Goal: Navigation & Orientation: Find specific page/section

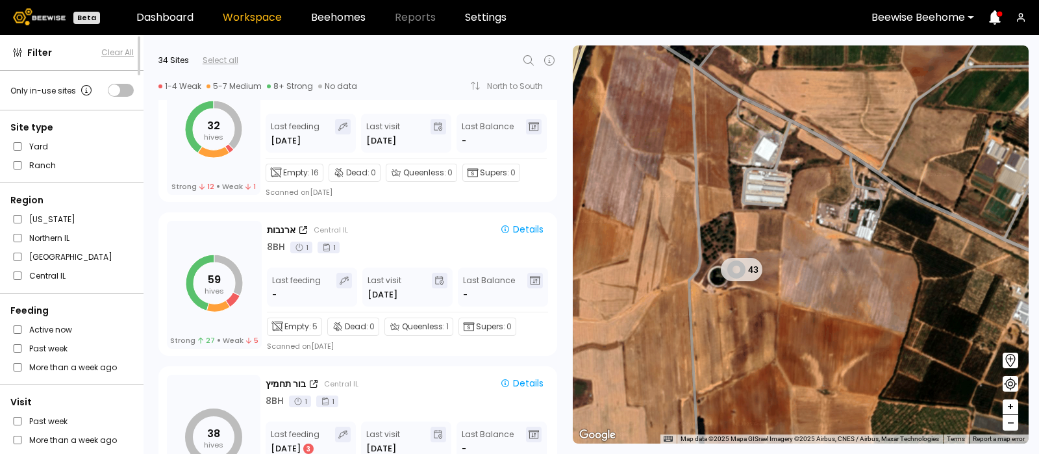
scroll to position [1126, 0]
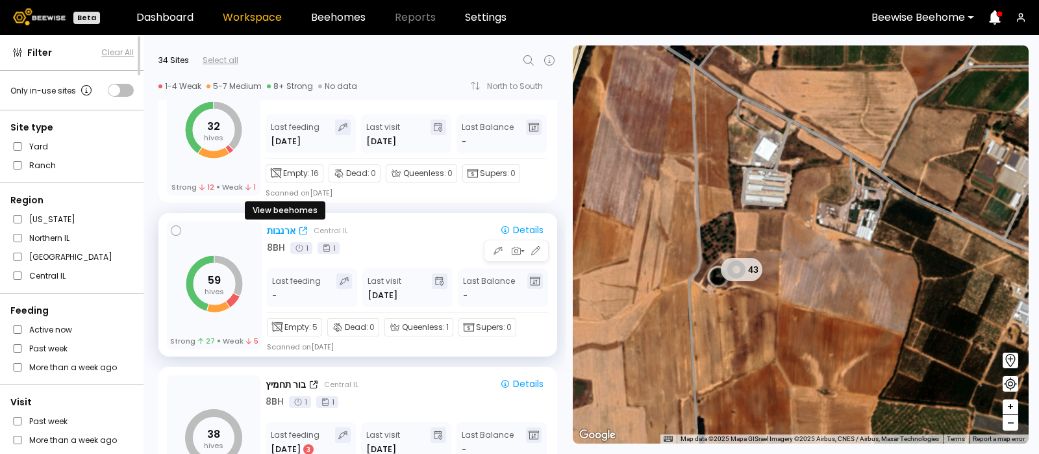
click at [281, 224] on div "ארנבות" at bounding box center [281, 231] width 29 height 14
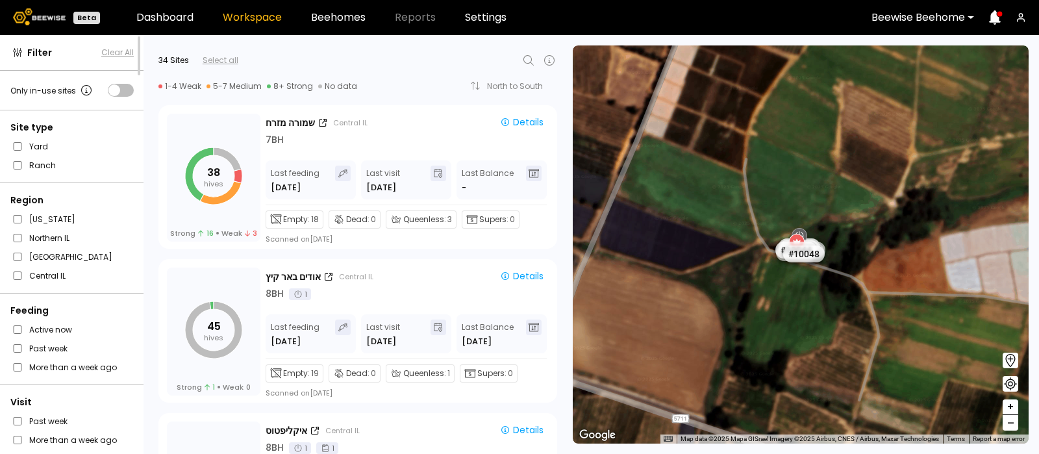
scroll to position [3546, 0]
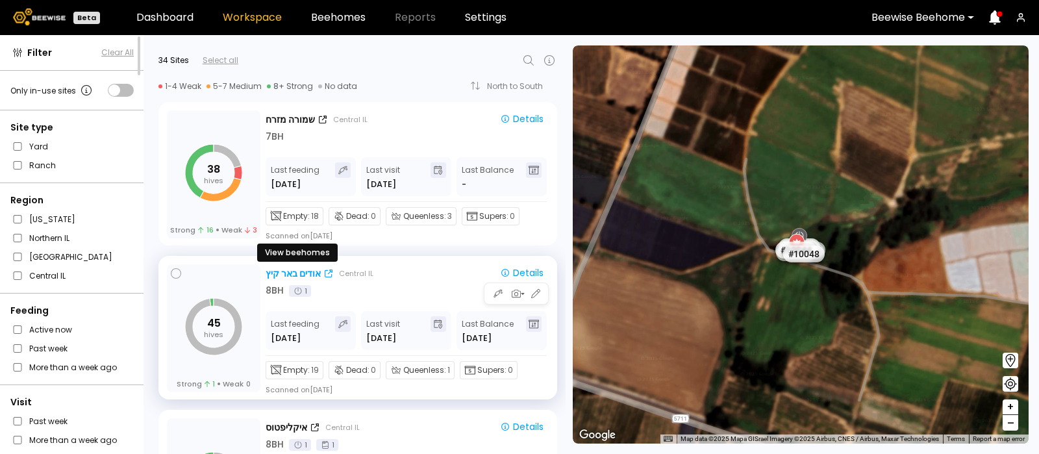
click at [285, 273] on div "אודים באר קיץ" at bounding box center [293, 274] width 55 height 14
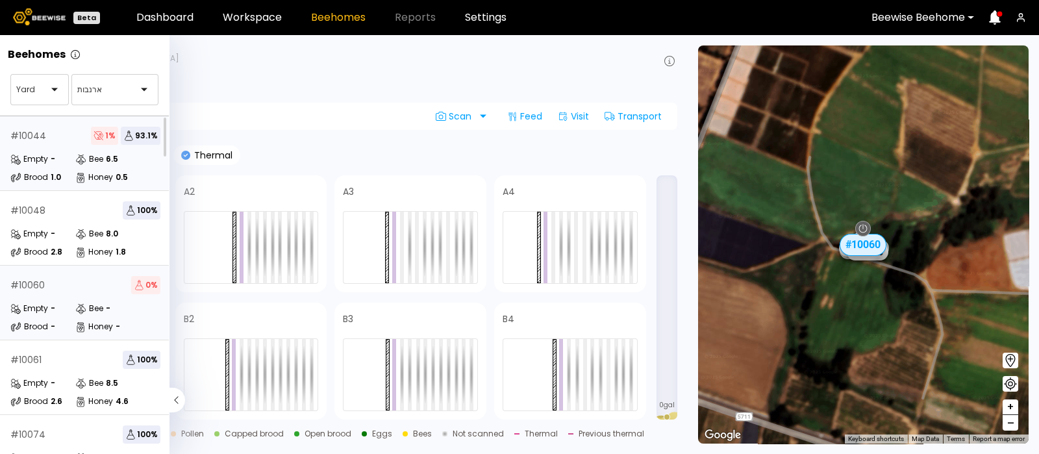
click at [37, 167] on div "Empty - Bee 6.5 Brood 1.0 Honey 0.5" at bounding box center [85, 168] width 150 height 31
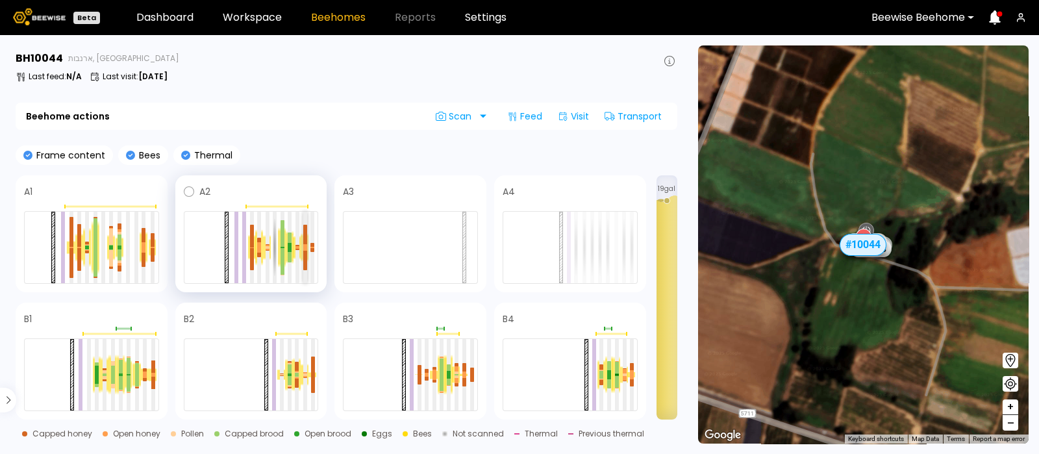
click at [303, 245] on div at bounding box center [305, 245] width 4 height 3
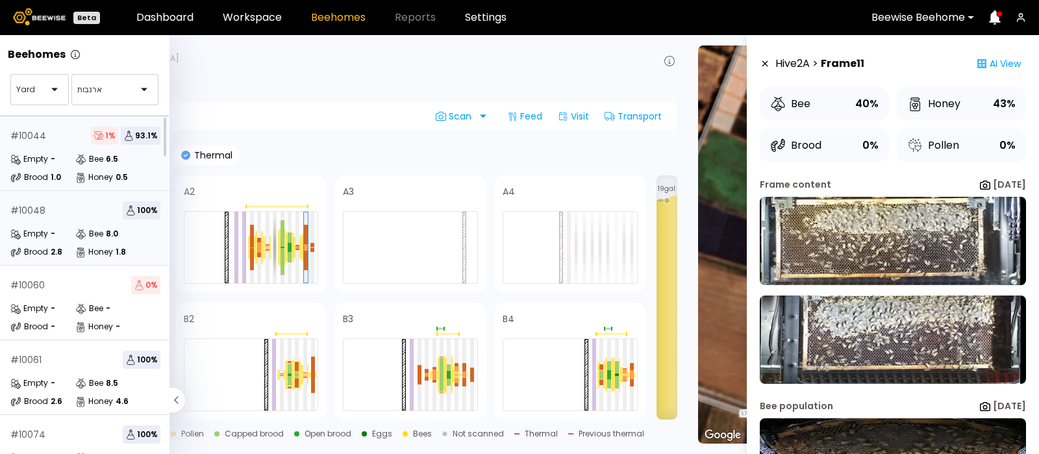
click at [86, 219] on div "# 10048 100 % Empty - Bee 8.0 Brood 2.8 Honey 1.8" at bounding box center [85, 228] width 171 height 75
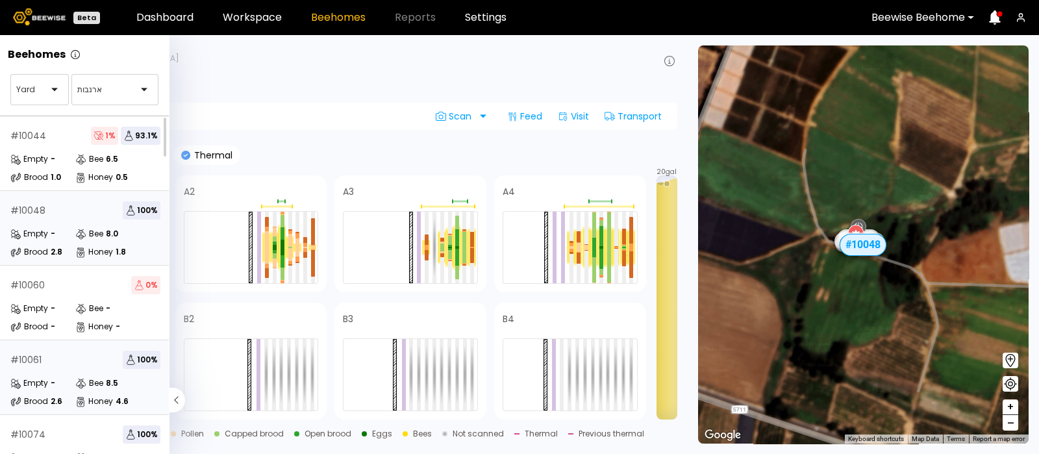
click at [56, 382] on div "Empty -" at bounding box center [42, 383] width 65 height 13
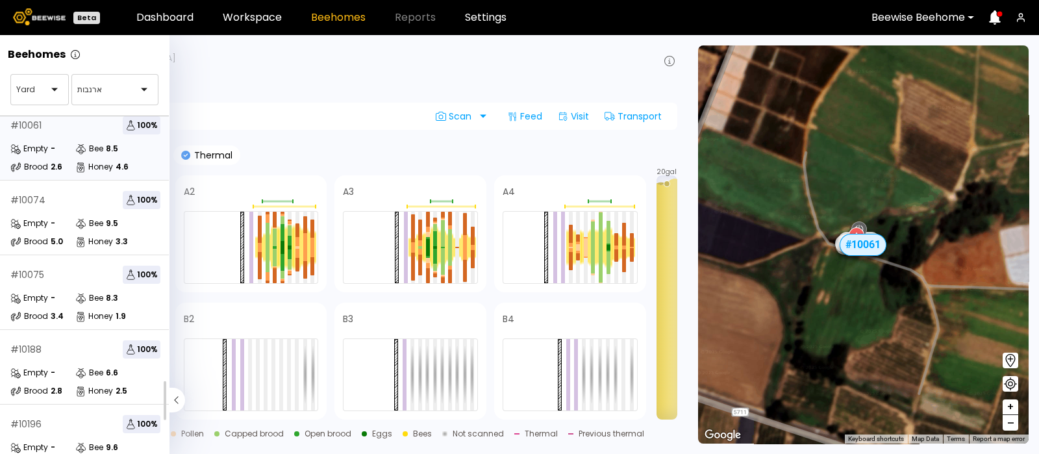
scroll to position [235, 0]
click at [45, 194] on div "# 10074 100 %" at bounding box center [85, 199] width 150 height 18
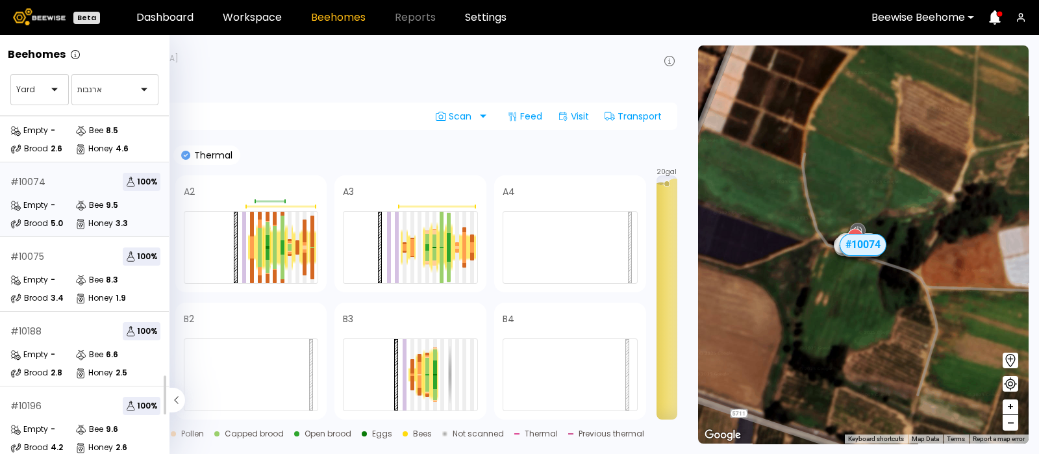
scroll to position [253, 0]
click at [86, 209] on icon at bounding box center [80, 205] width 11 height 11
click at [73, 257] on div "# 10075 100 % Empty - Bee 8.3 Brood 3.4 Honey 1.9" at bounding box center [85, 272] width 171 height 75
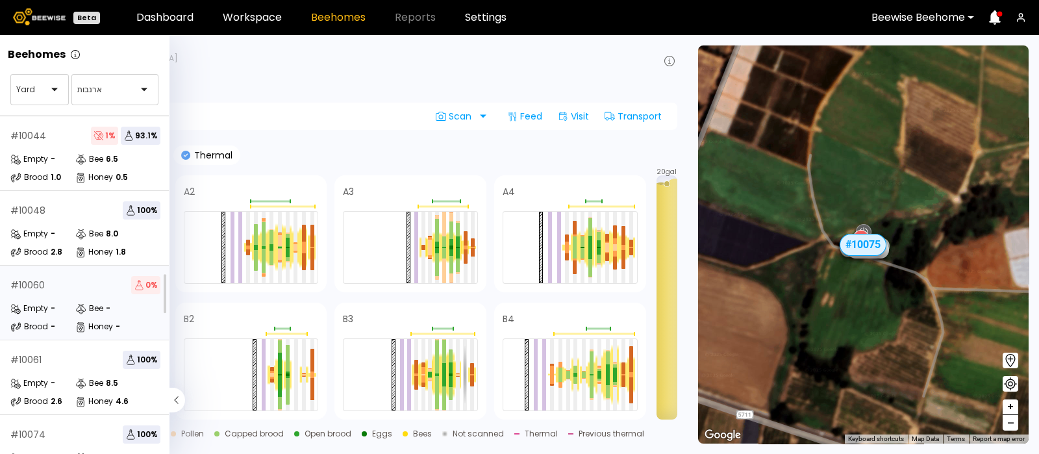
scroll to position [266, 0]
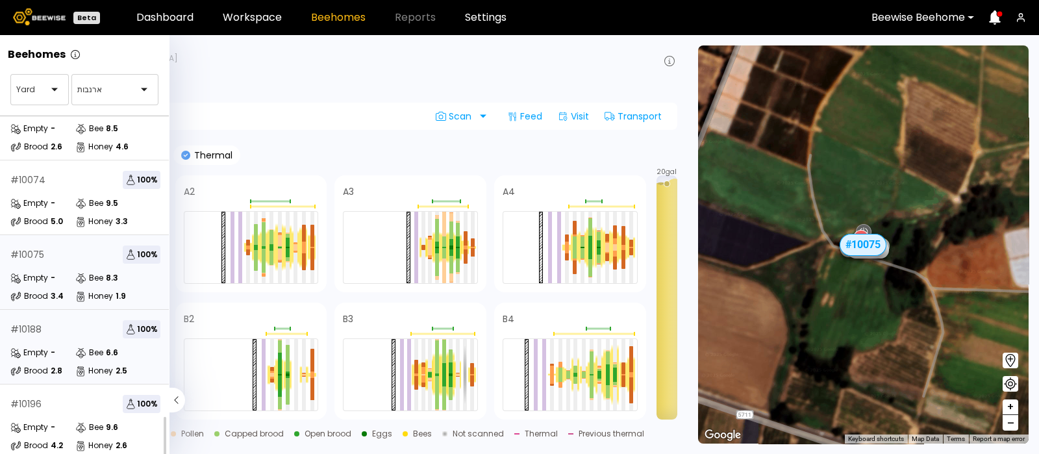
click at [68, 326] on div "# 10188 100 % Empty - Bee 6.6 Brood 2.8 Honey 2.5" at bounding box center [85, 347] width 171 height 75
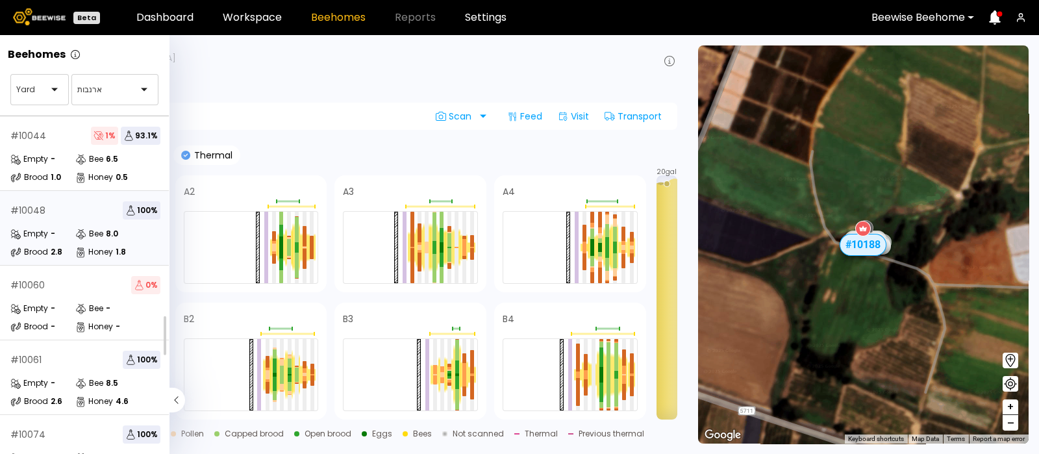
scroll to position [266, 0]
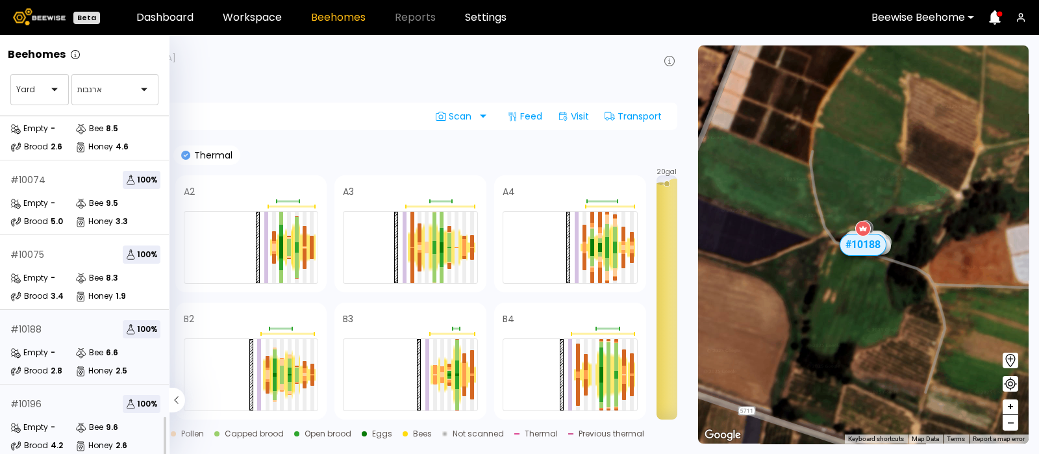
click at [60, 395] on div "# 10196 100 %" at bounding box center [85, 404] width 150 height 18
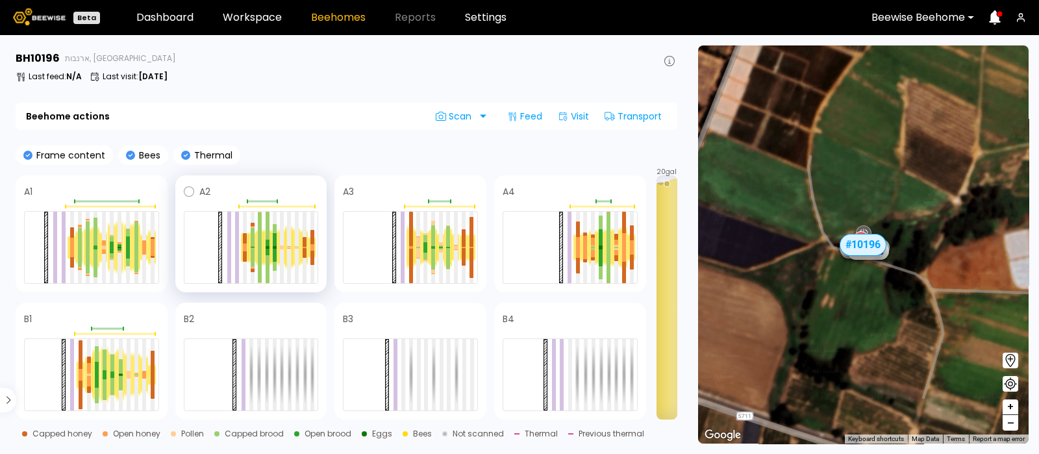
scroll to position [231, 0]
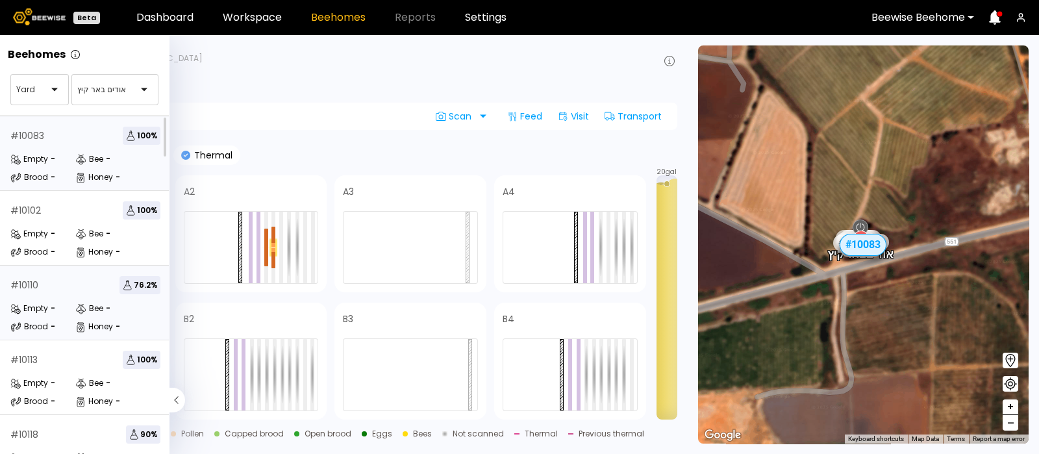
click at [43, 305] on div "Empty" at bounding box center [29, 308] width 38 height 13
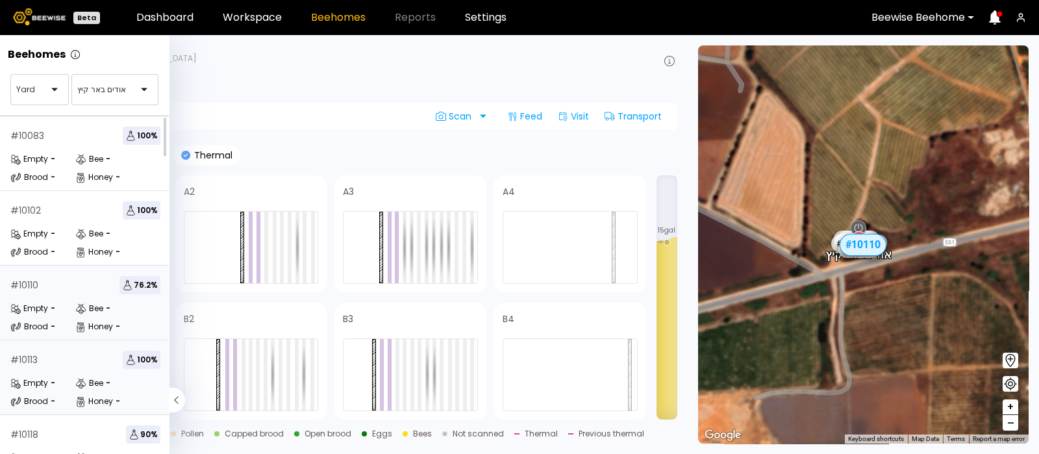
click at [35, 377] on div "Empty" at bounding box center [29, 383] width 38 height 13
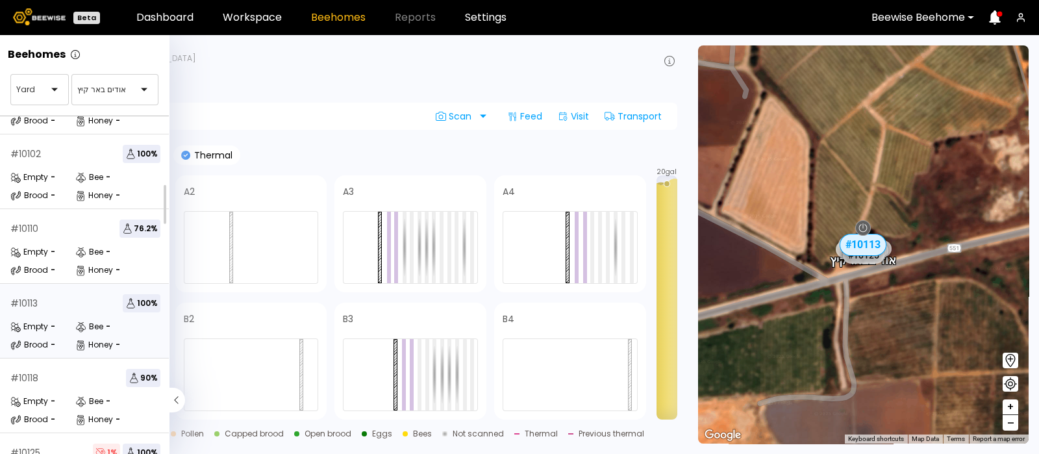
scroll to position [60, 0]
